Goal: Task Accomplishment & Management: Manage account settings

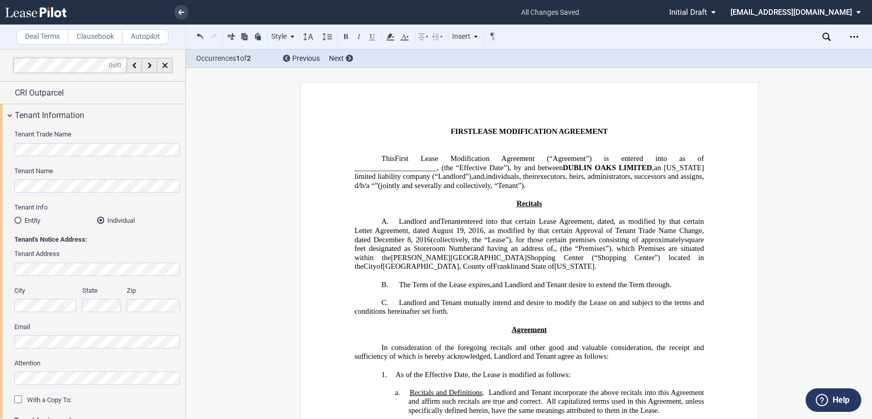
select select "number:10"
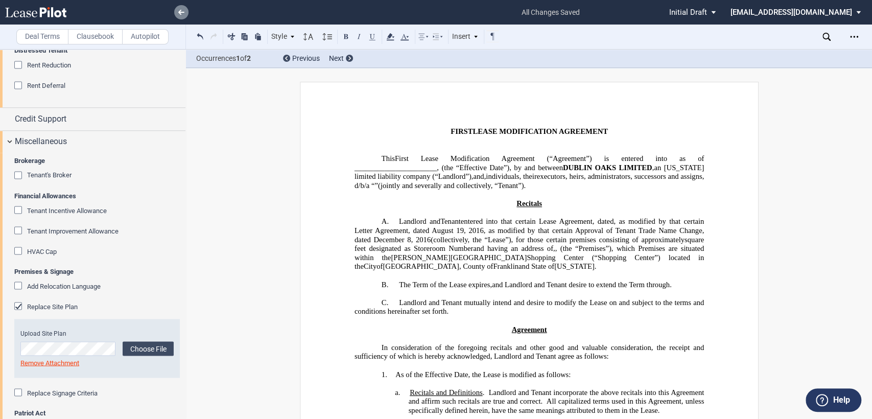
click at [179, 12] on use at bounding box center [181, 12] width 6 height 5
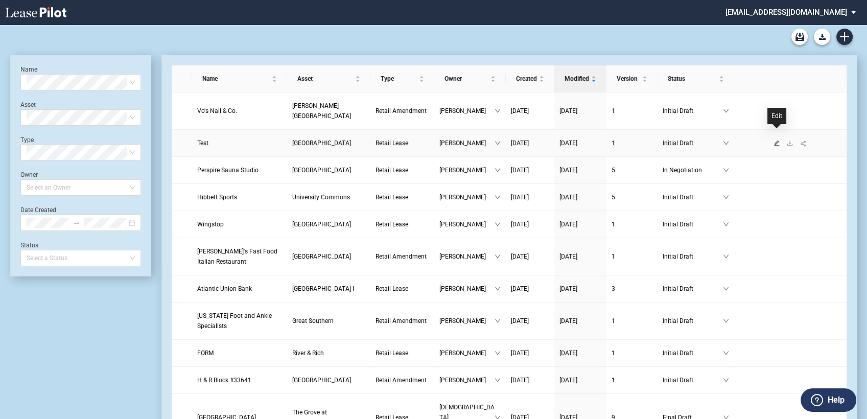
click at [774, 140] on icon "edit" at bounding box center [776, 143] width 6 height 6
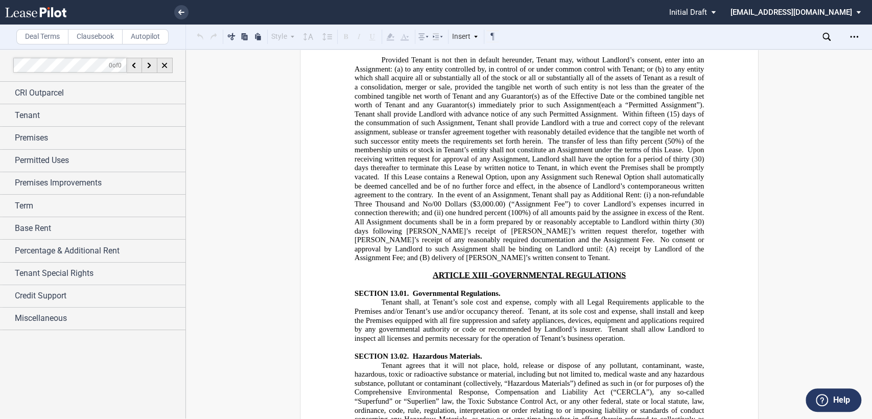
scroll to position [9318, 0]
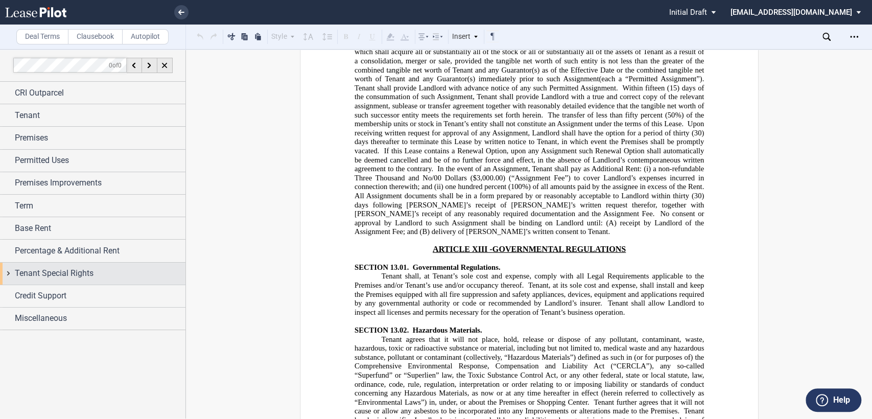
click at [8, 275] on div "Tenant Special Rights" at bounding box center [92, 273] width 185 height 22
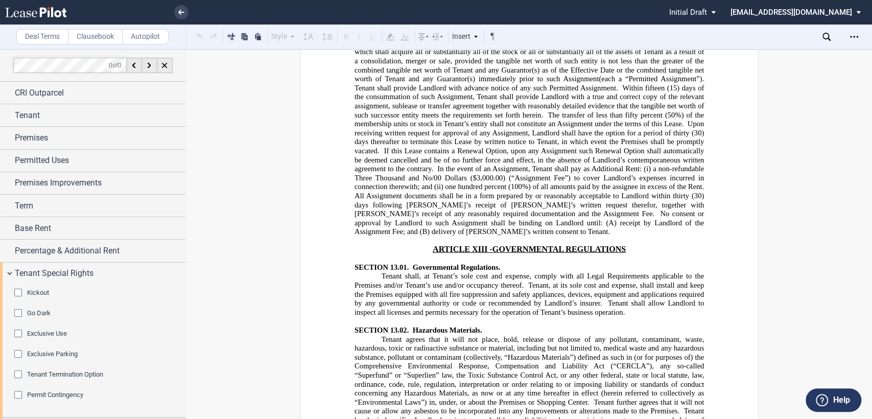
scroll to position [43, 0]
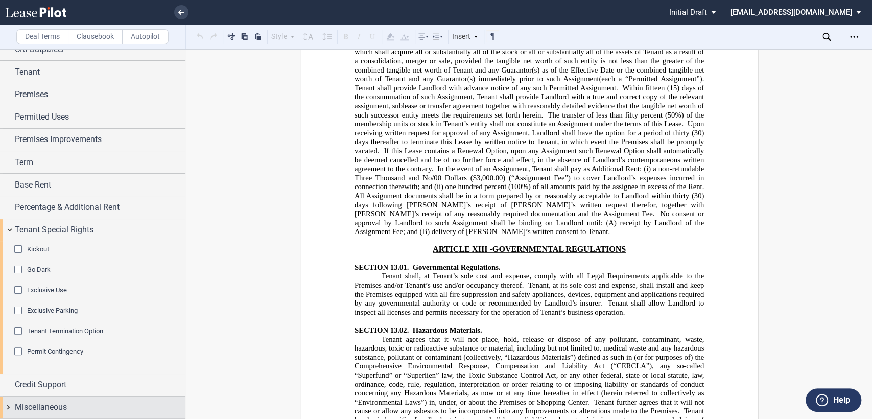
click at [6, 407] on div "Miscellaneous" at bounding box center [92, 407] width 185 height 22
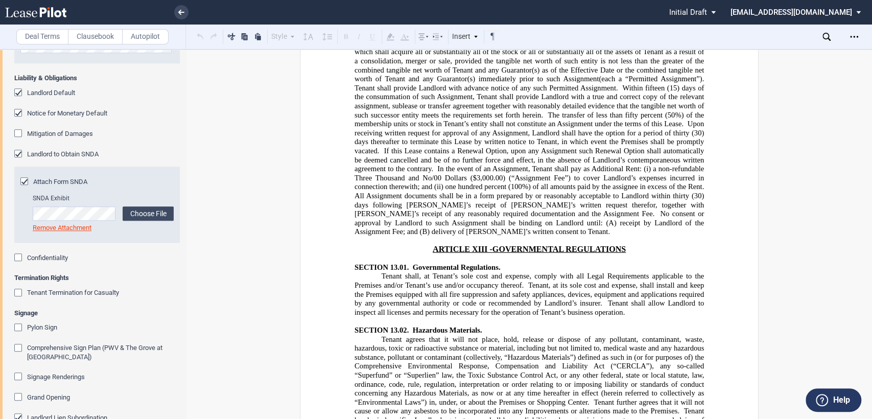
scroll to position [554, 0]
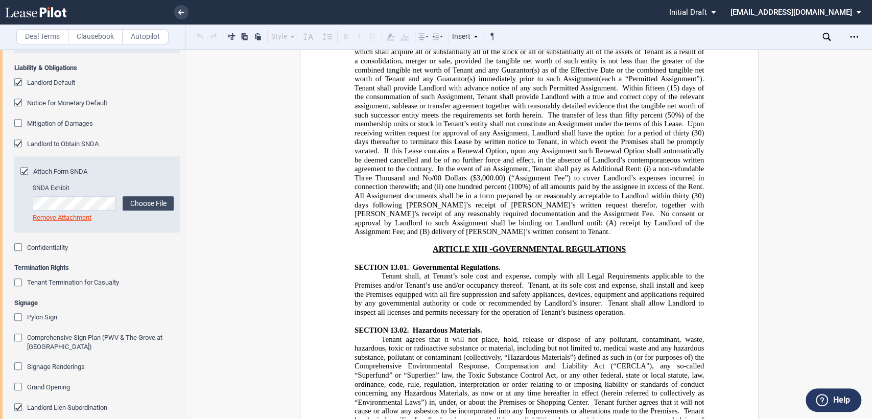
click at [23, 170] on div "Attach Form SNDA" at bounding box center [25, 172] width 10 height 10
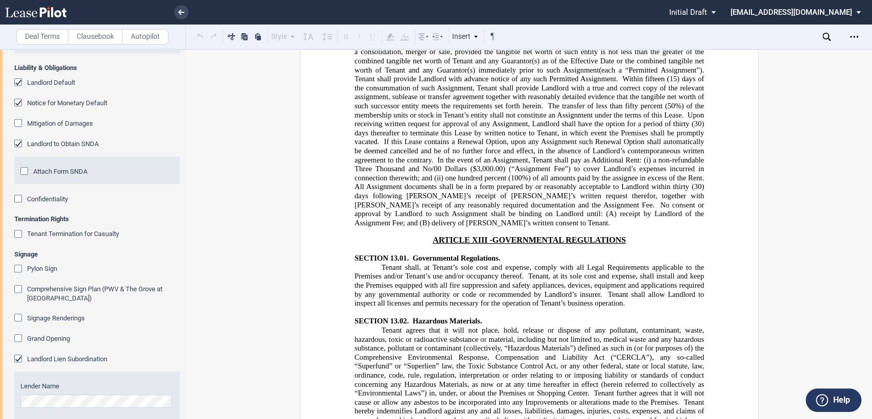
scroll to position [9309, 0]
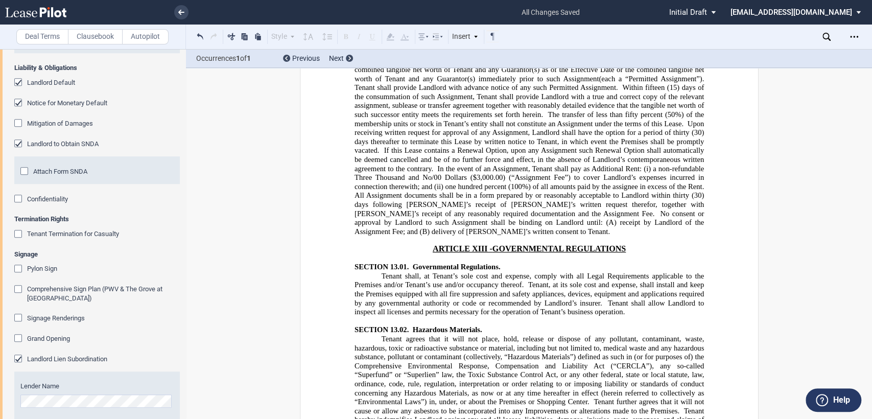
click at [23, 169] on div "Attach Form SNDA" at bounding box center [25, 172] width 10 height 10
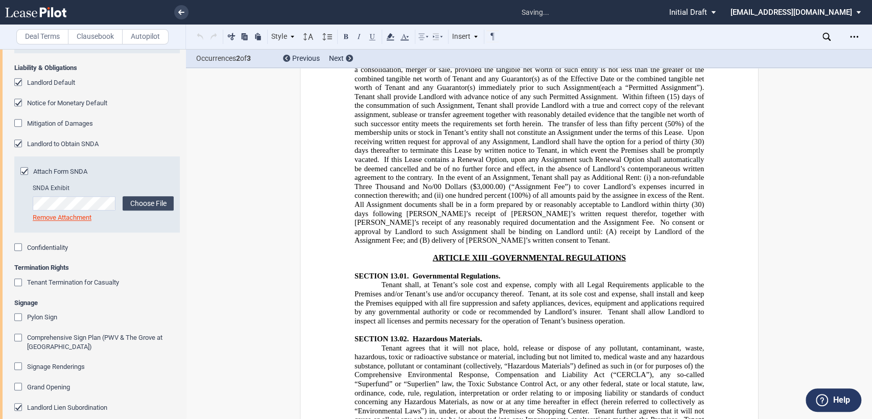
scroll to position [9318, 0]
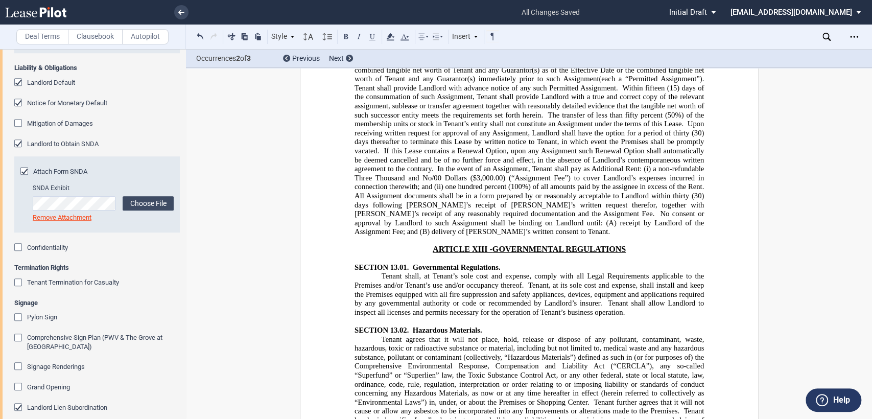
drag, startPoint x: 687, startPoint y: 262, endPoint x: 529, endPoint y: 296, distance: 161.8
drag, startPoint x: 378, startPoint y: 226, endPoint x: 541, endPoint y: 295, distance: 176.4
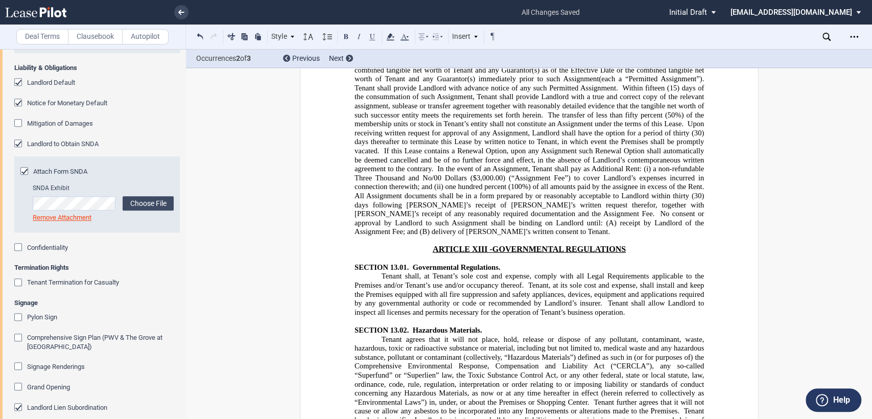
click at [182, 12] on use at bounding box center [181, 12] width 6 height 5
